Goal: Transaction & Acquisition: Obtain resource

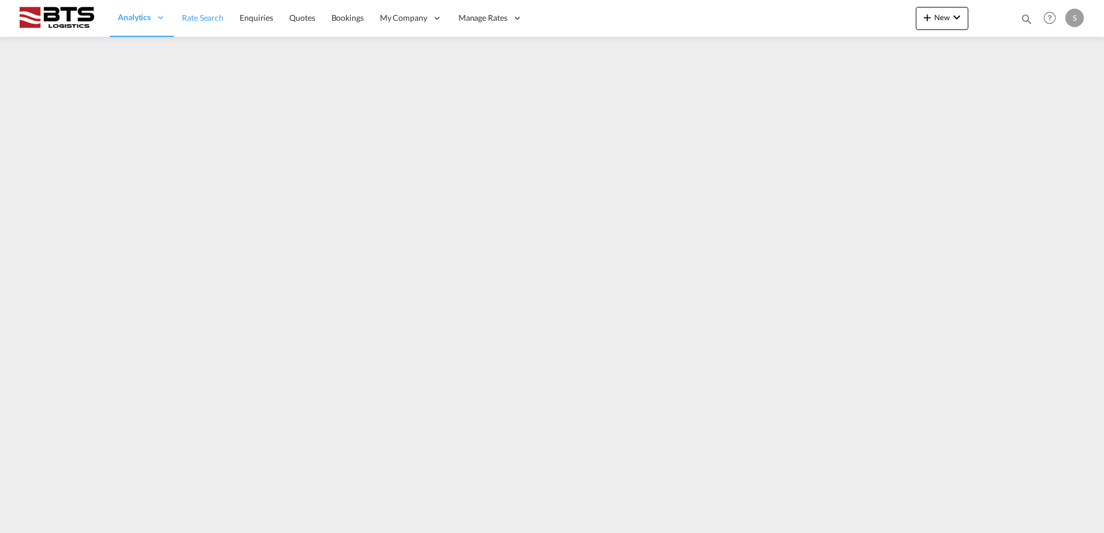
click at [211, 18] on span "Rate Search" at bounding box center [203, 18] width 42 height 10
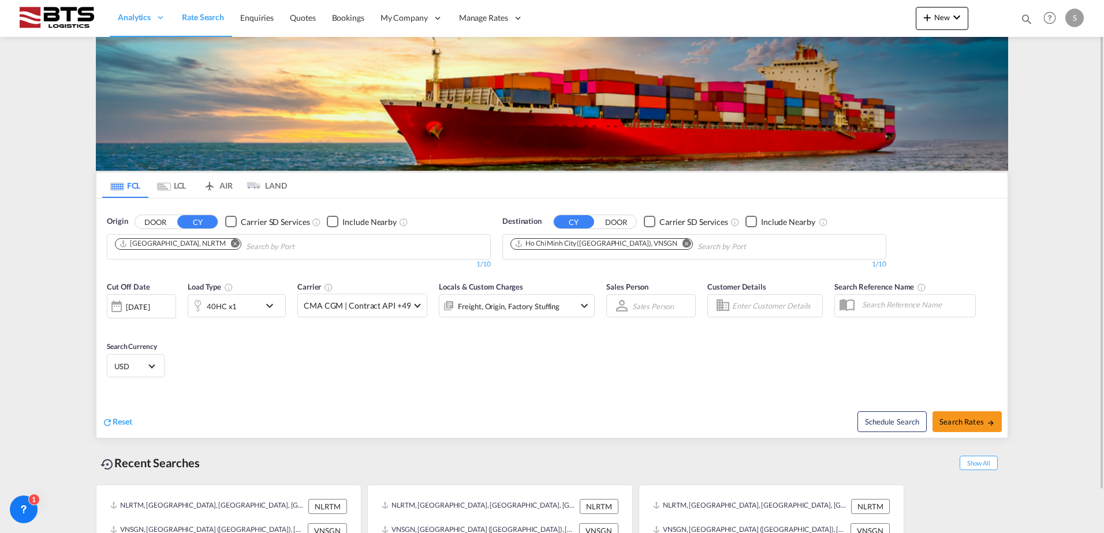
click at [682, 242] on md-icon "Remove" at bounding box center [686, 243] width 9 height 9
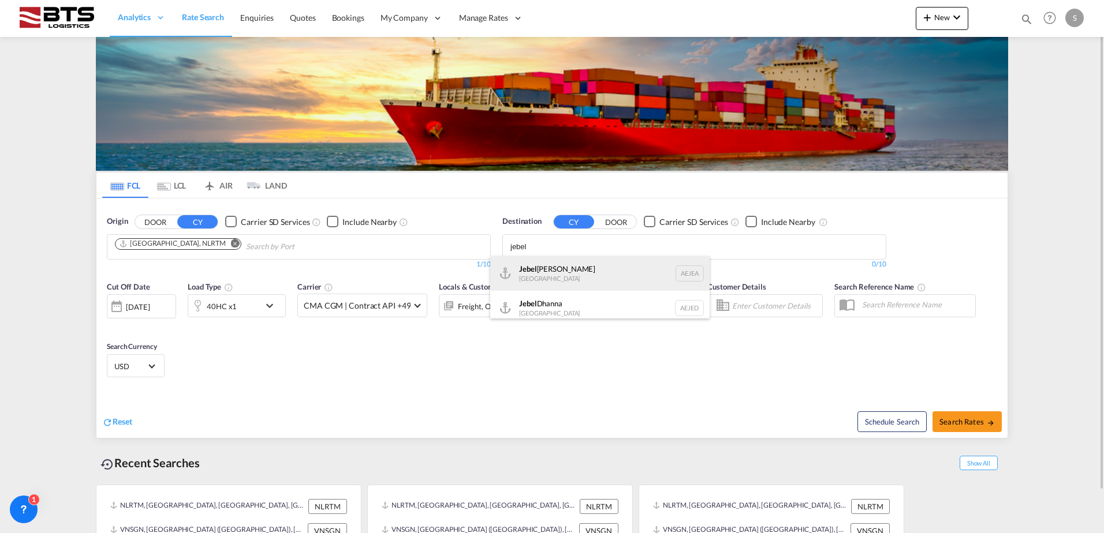
type input "jebel"
click at [596, 265] on div "[GEOGRAPHIC_DATA] [GEOGRAPHIC_DATA]" at bounding box center [599, 273] width 219 height 35
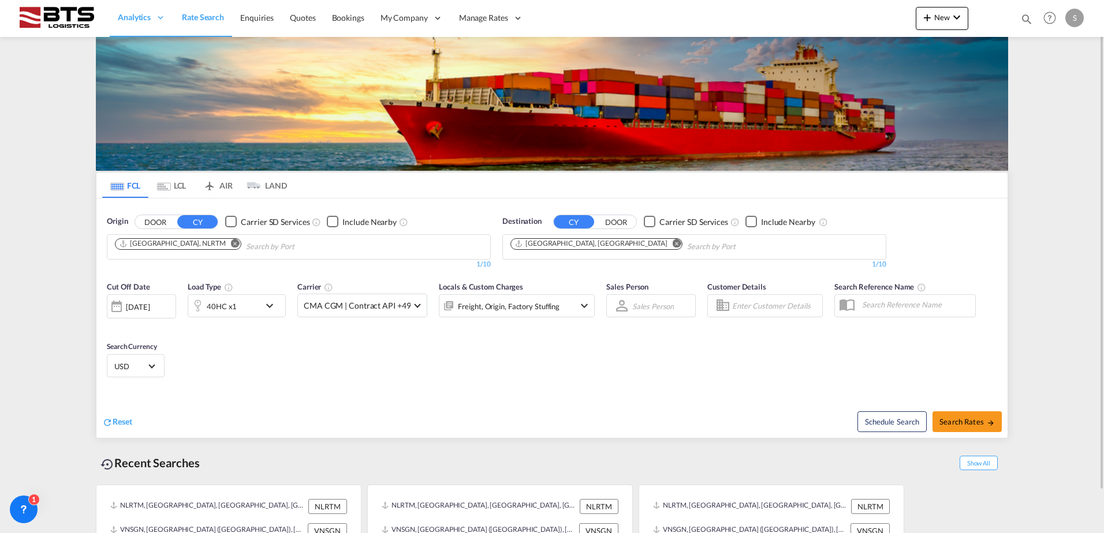
click at [267, 308] on md-icon "icon-chevron-down" at bounding box center [273, 306] width 20 height 14
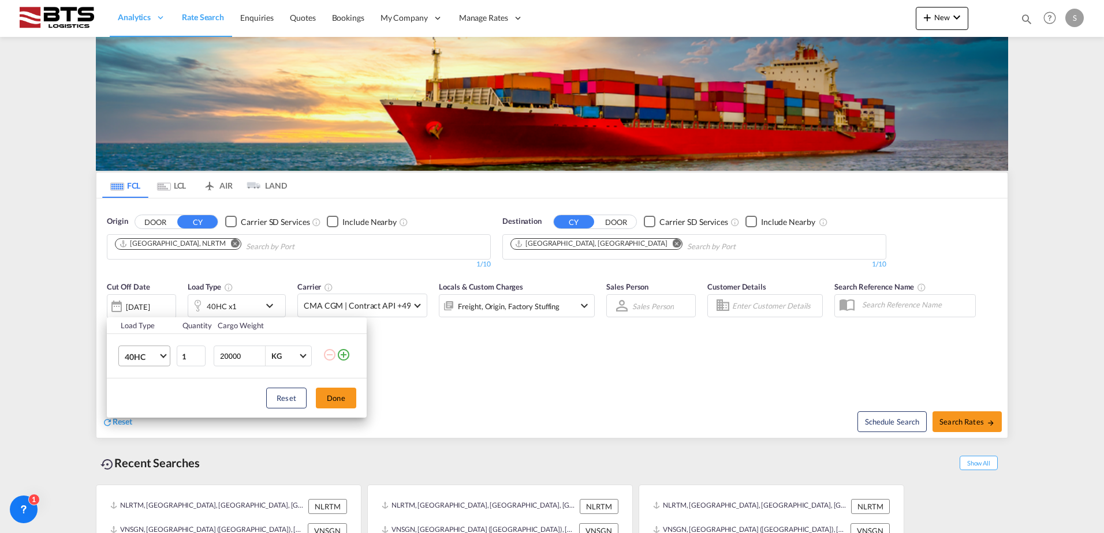
click at [147, 356] on span "40HC" at bounding box center [141, 358] width 33 height 12
click at [156, 304] on md-option "20GP" at bounding box center [154, 302] width 79 height 28
click at [325, 405] on button "Done" at bounding box center [336, 398] width 40 height 21
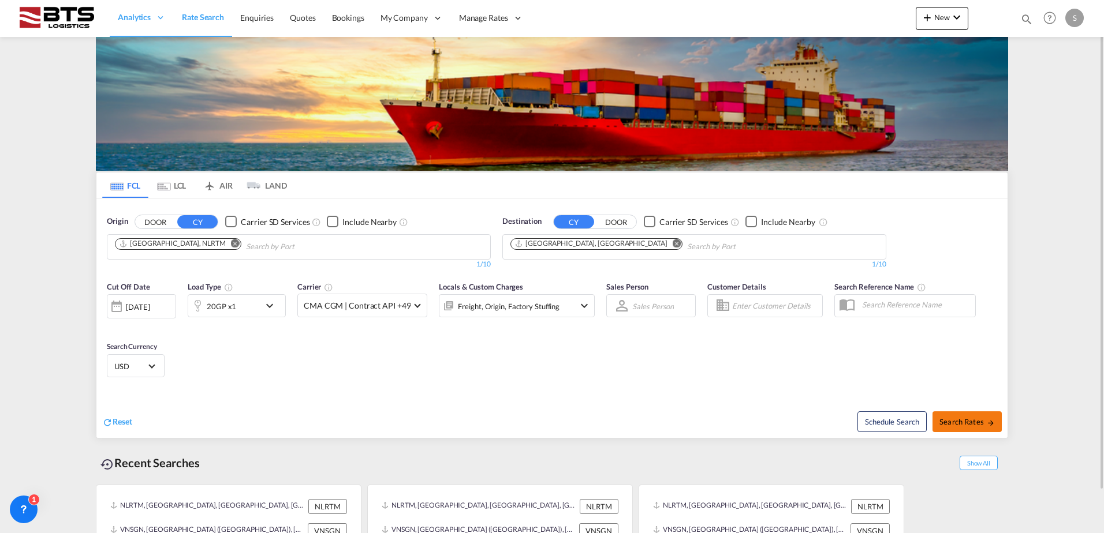
click at [969, 422] on span "Search Rates" at bounding box center [966, 421] width 55 height 9
type input "NLRTM to AEJEA / [DATE]"
